Goal: Navigation & Orientation: Find specific page/section

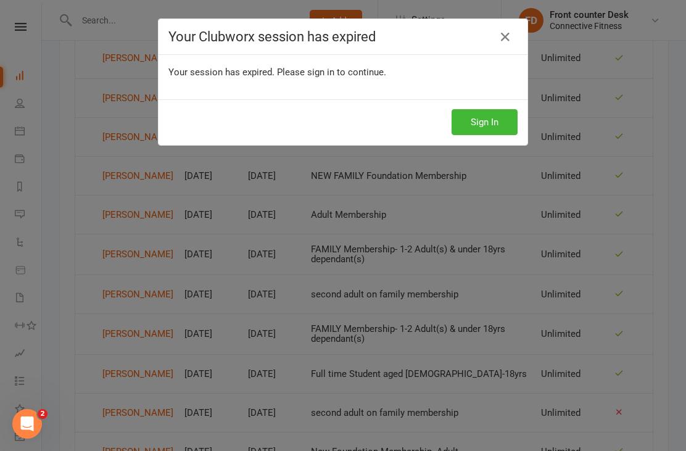
click at [497, 54] on div "Your Clubworx session has expired" at bounding box center [342, 37] width 369 height 36
click at [511, 34] on icon at bounding box center [505, 37] width 15 height 15
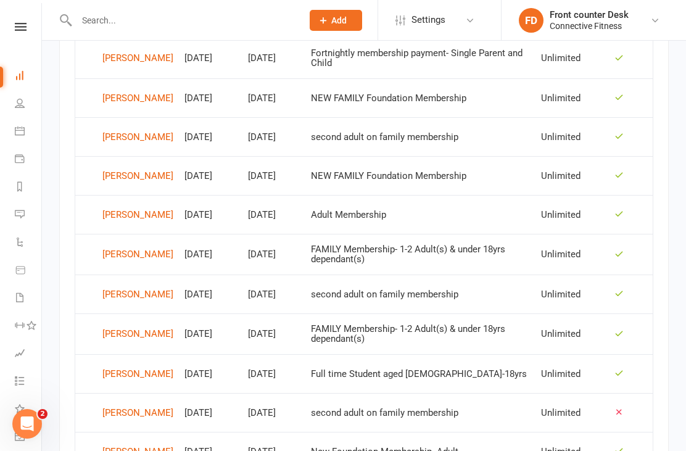
click at [15, 68] on link "Dashboard" at bounding box center [29, 77] width 28 height 28
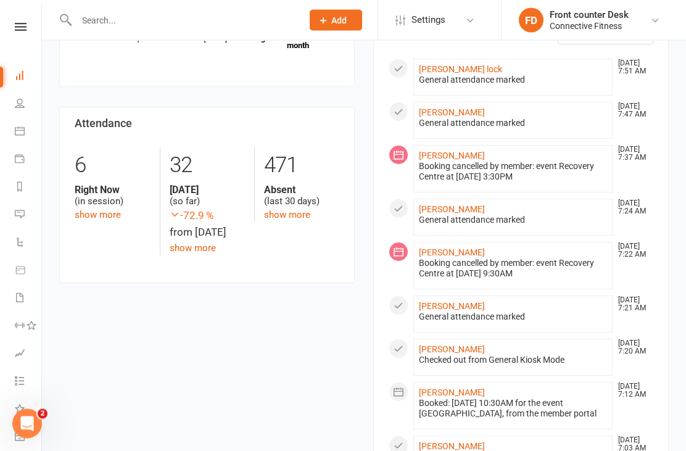
scroll to position [534, 0]
click at [447, 304] on link "[PERSON_NAME]" at bounding box center [452, 306] width 66 height 10
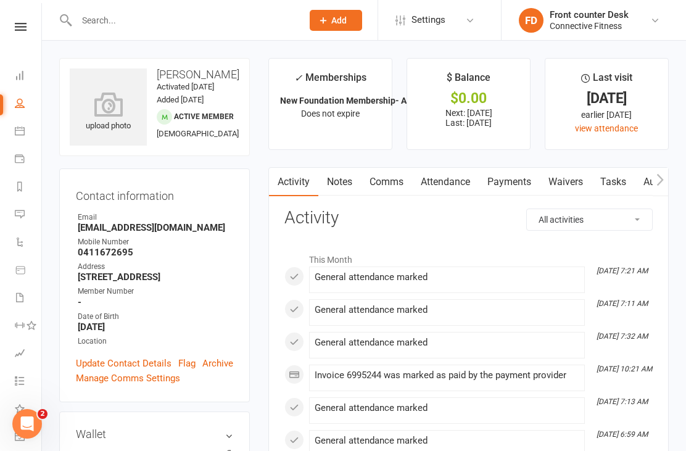
click at [24, 75] on icon at bounding box center [20, 75] width 10 height 10
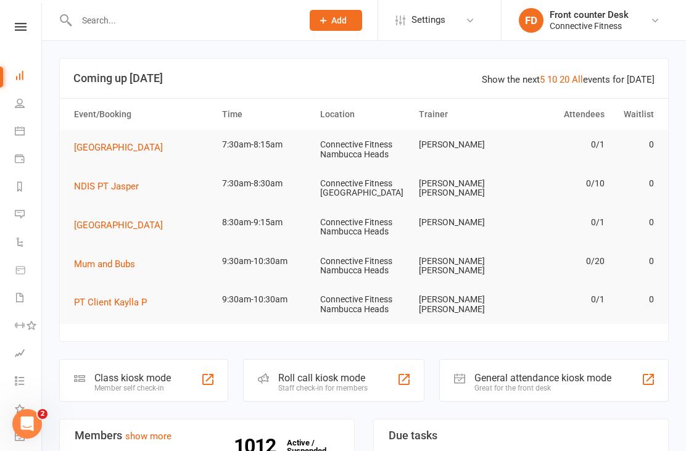
click at [27, 134] on link "Calendar" at bounding box center [29, 132] width 28 height 28
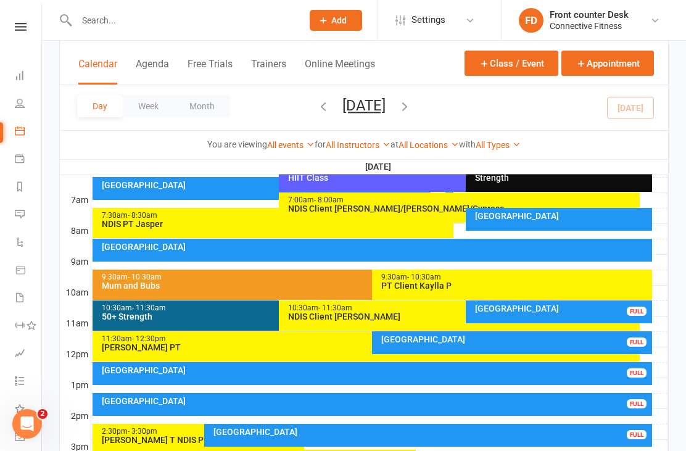
scroll to position [310, 0]
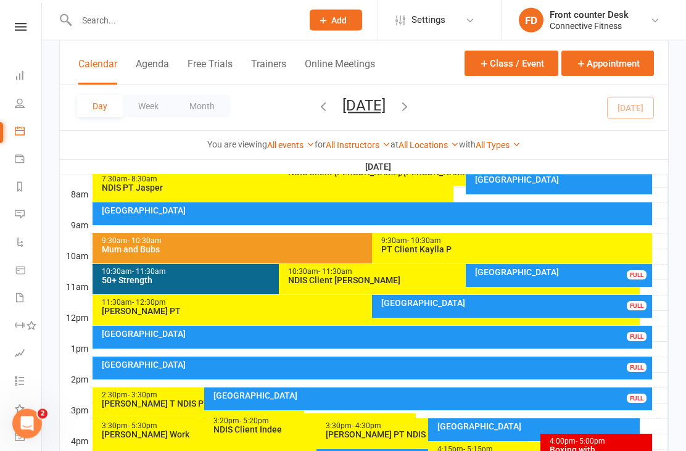
click at [569, 212] on div "[GEOGRAPHIC_DATA]" at bounding box center [375, 211] width 549 height 9
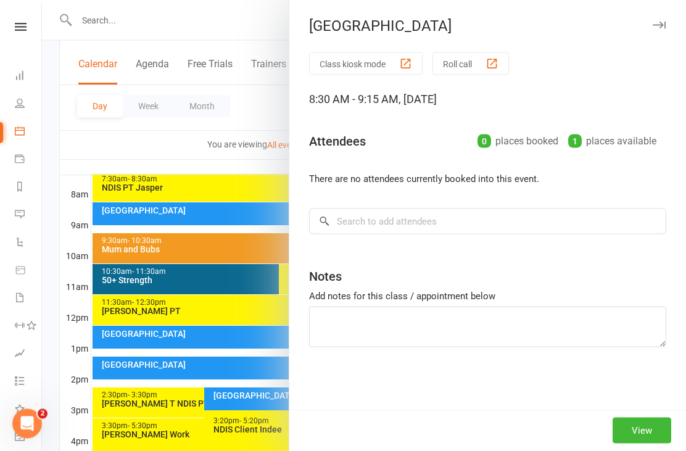
scroll to position [310, 0]
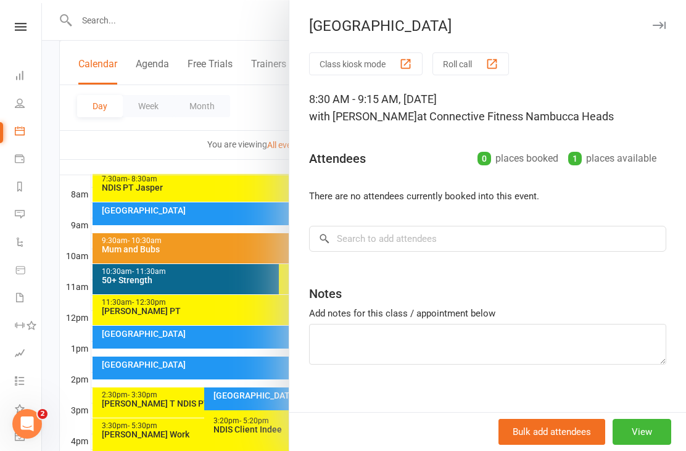
click at [663, 25] on icon "button" at bounding box center [658, 25] width 13 height 7
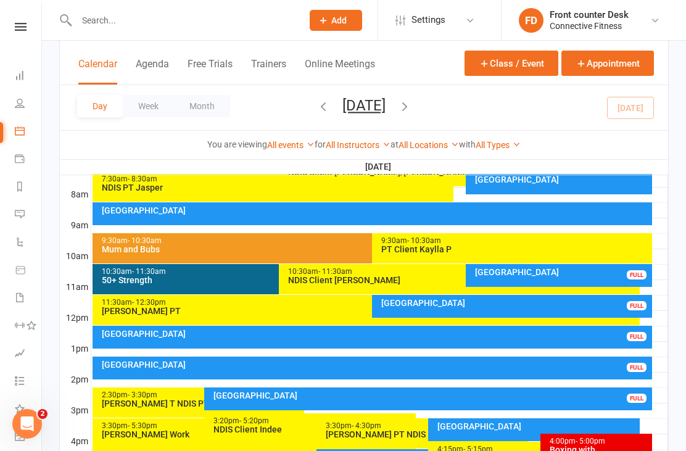
click at [635, 276] on div "FULL" at bounding box center [636, 274] width 20 height 9
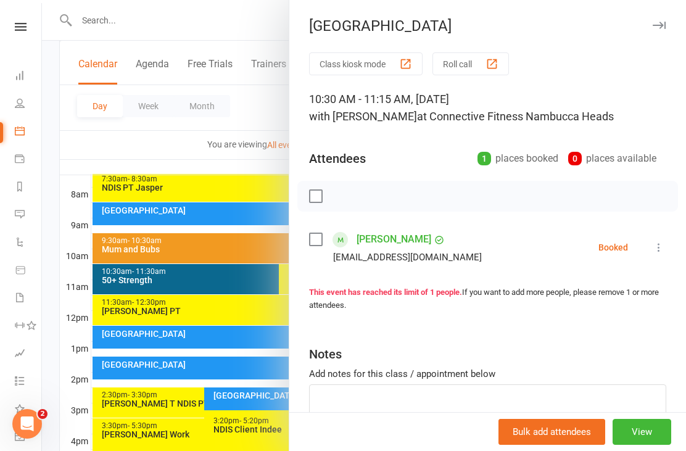
click at [657, 31] on button "button" at bounding box center [658, 25] width 15 height 15
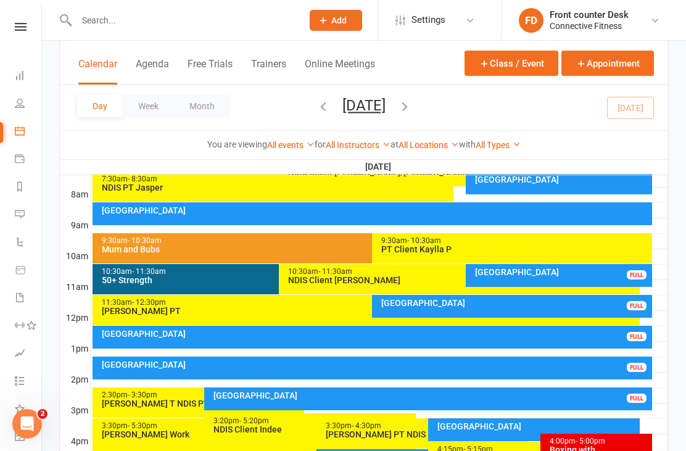
click at [625, 314] on div "Recovery Centre FULL" at bounding box center [512, 306] width 280 height 23
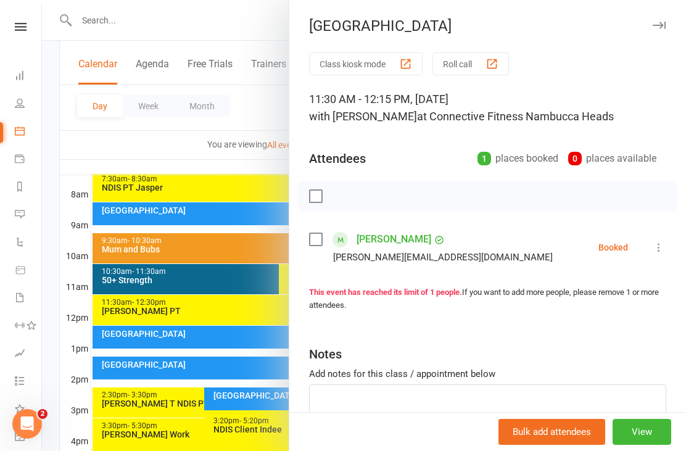
click at [662, 25] on icon "button" at bounding box center [658, 25] width 13 height 7
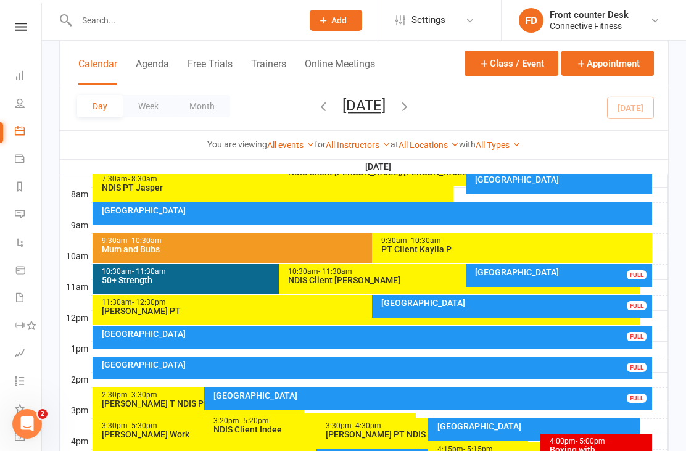
click at [620, 344] on div "Recovery Centre FULL" at bounding box center [372, 337] width 560 height 23
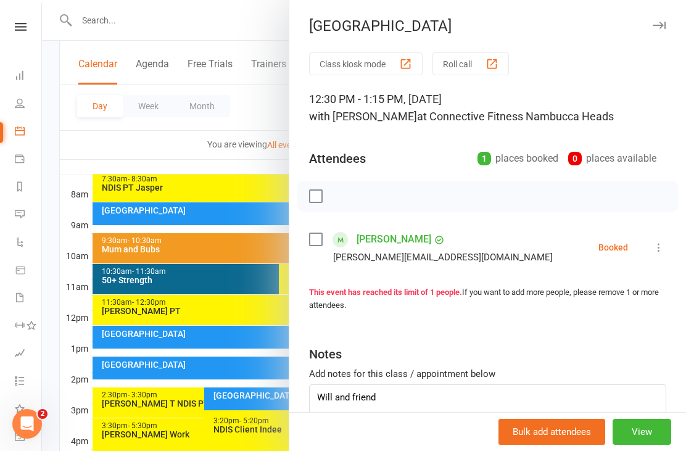
click at [665, 24] on icon "button" at bounding box center [658, 25] width 13 height 7
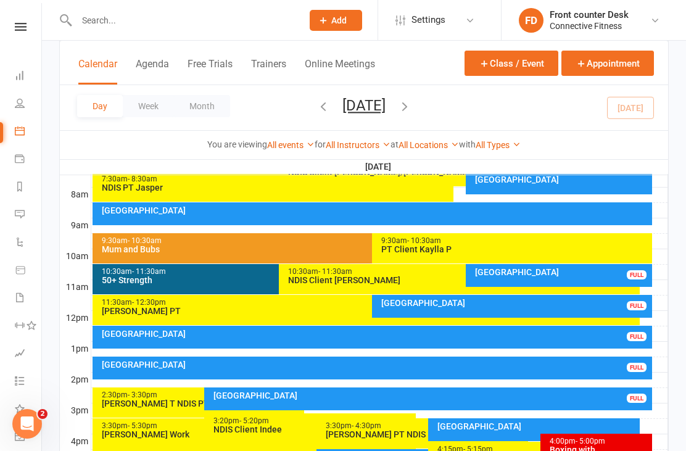
click at [628, 369] on div "FULL" at bounding box center [636, 367] width 20 height 9
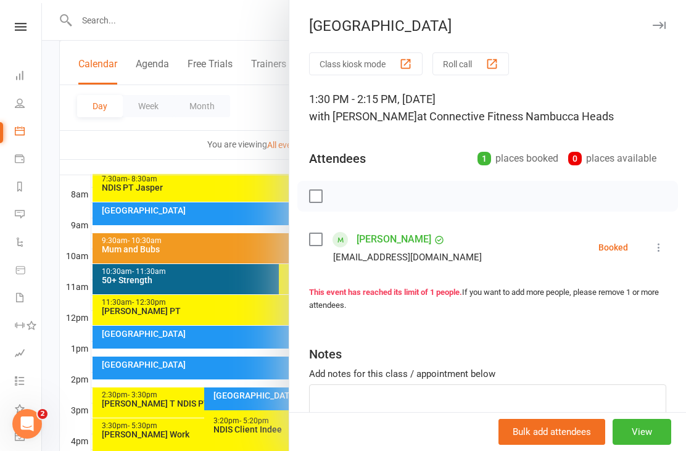
click at [658, 22] on icon "button" at bounding box center [658, 25] width 13 height 7
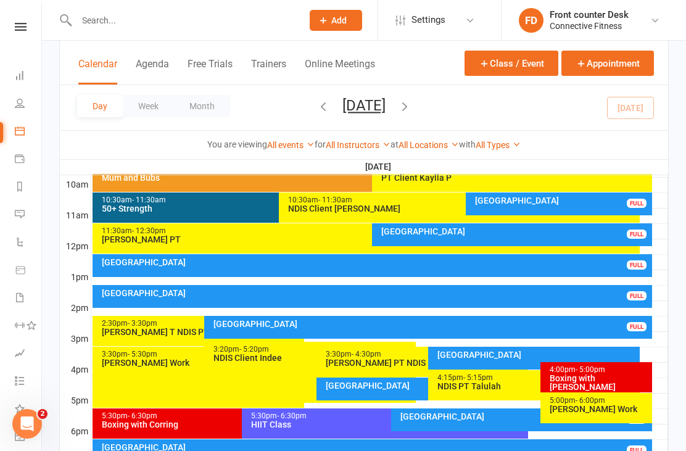
scroll to position [387, 0]
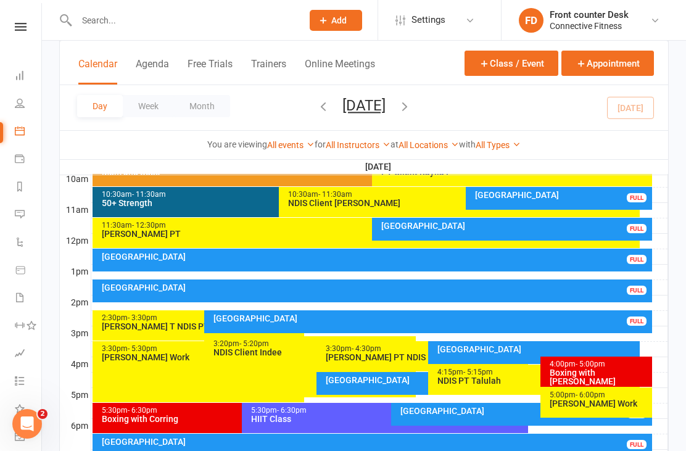
click at [638, 318] on div "FULL" at bounding box center [636, 320] width 20 height 9
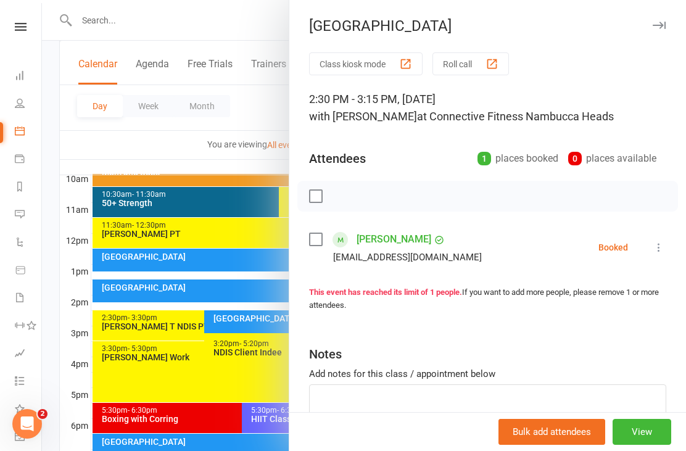
click at [665, 23] on button "button" at bounding box center [658, 25] width 15 height 15
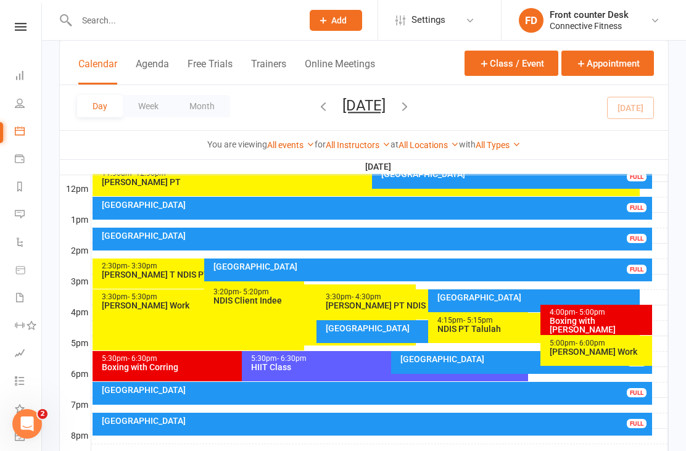
scroll to position [442, 0]
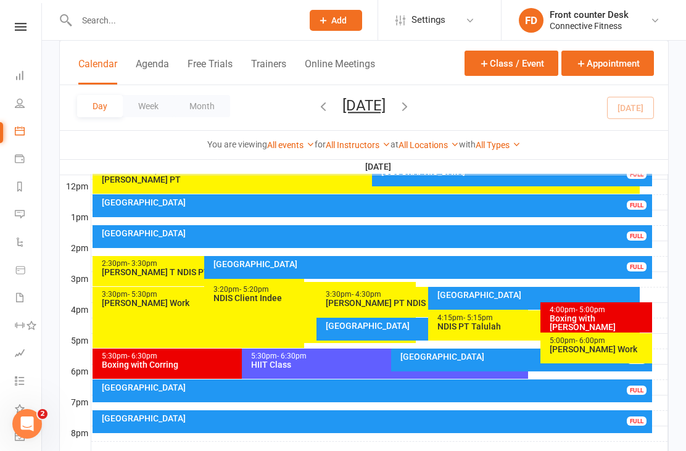
click at [402, 326] on div "[GEOGRAPHIC_DATA]" at bounding box center [425, 325] width 200 height 9
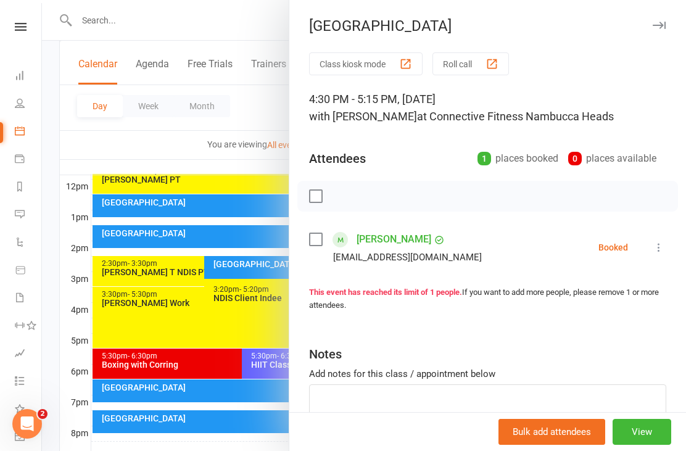
click at [664, 30] on button "button" at bounding box center [658, 25] width 15 height 15
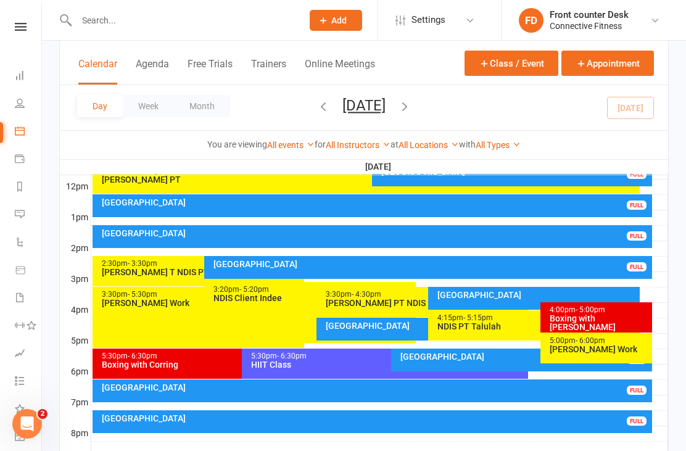
click at [522, 359] on div "[GEOGRAPHIC_DATA]" at bounding box center [525, 356] width 250 height 9
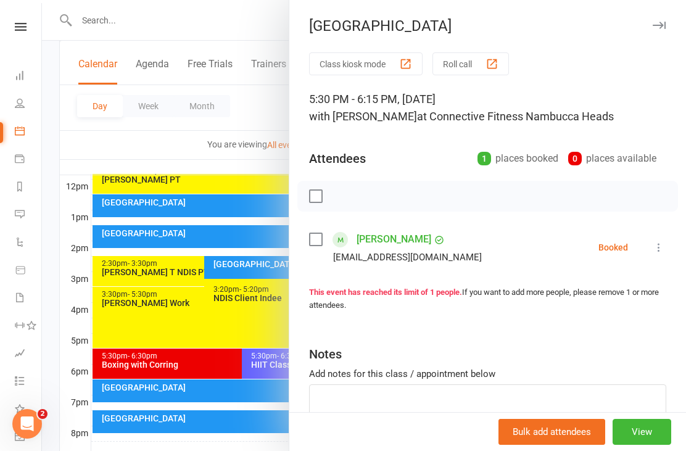
click at [669, 20] on div "[GEOGRAPHIC_DATA]" at bounding box center [487, 25] width 396 height 17
click at [653, 31] on button "button" at bounding box center [658, 25] width 15 height 15
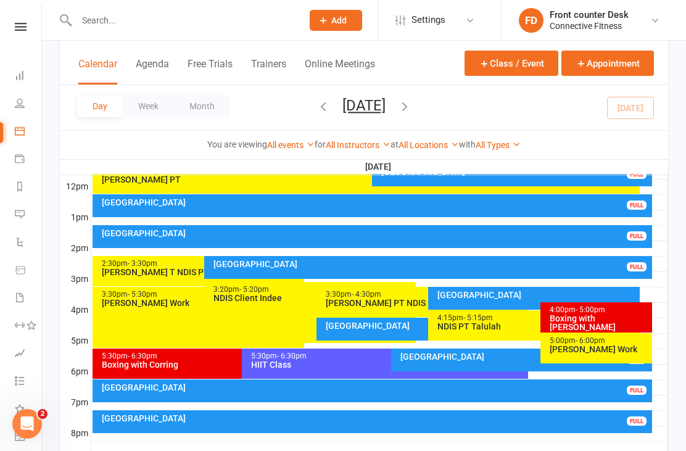
click at [602, 395] on div "Recovery Centre FULL" at bounding box center [372, 390] width 560 height 23
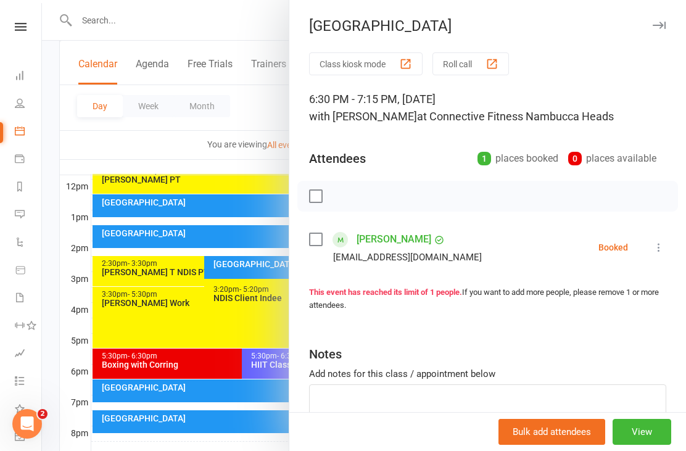
click at [661, 31] on button "button" at bounding box center [658, 25] width 15 height 15
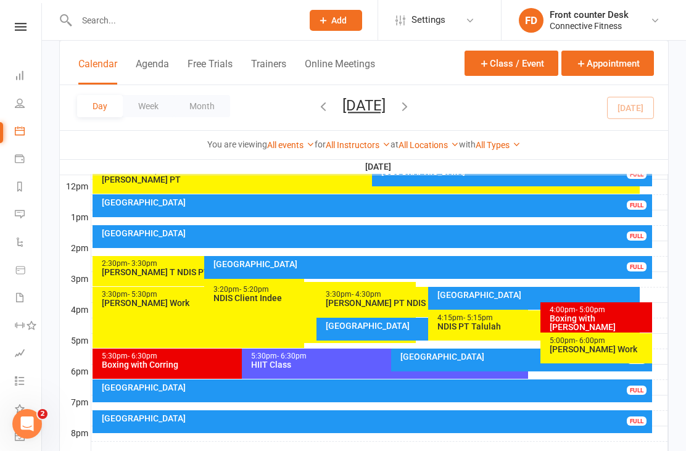
click at [601, 420] on div "[GEOGRAPHIC_DATA]" at bounding box center [375, 418] width 549 height 9
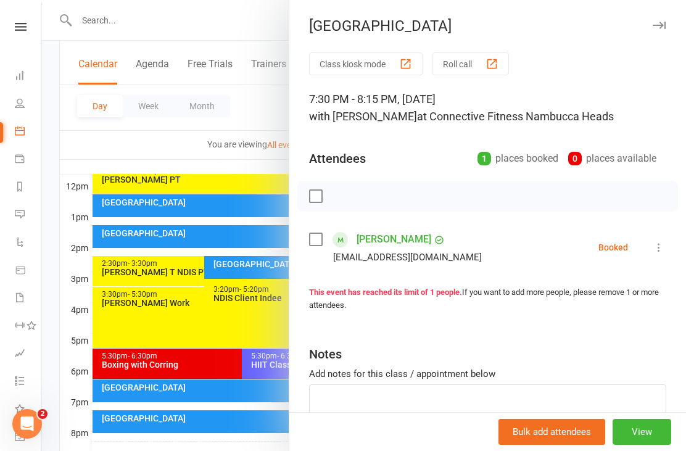
click at [656, 31] on button "button" at bounding box center [658, 25] width 15 height 15
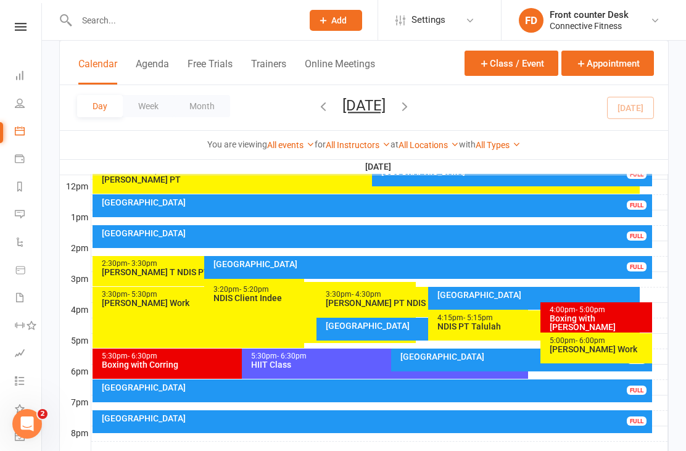
click at [16, 86] on link "Dashboard" at bounding box center [29, 77] width 28 height 28
